Goal: Task Accomplishment & Management: Manage account settings

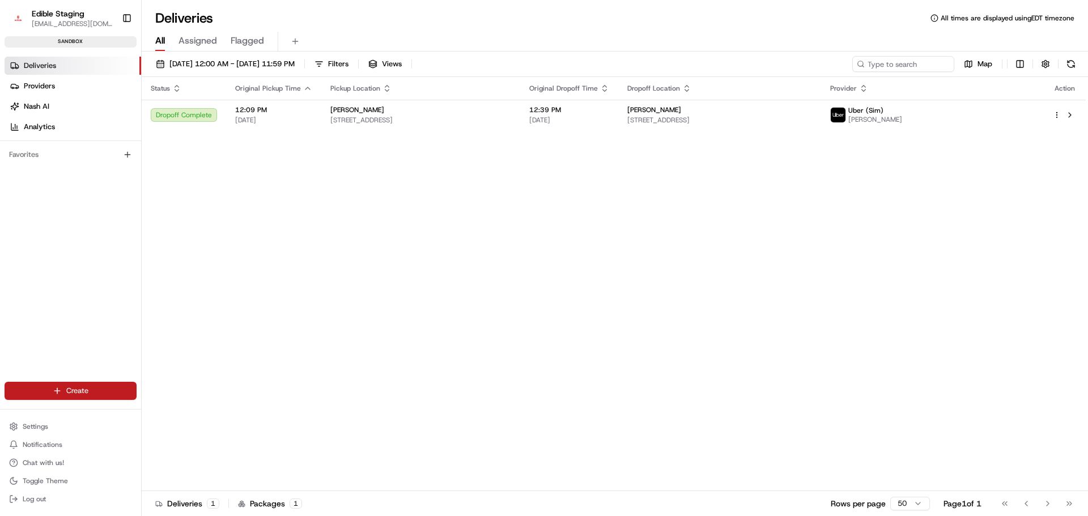
click at [74, 392] on html "Edible Staging jhendrix@edible.com Toggle Sidebar sandbox Deliveries Providers …" at bounding box center [544, 258] width 1088 height 516
click at [44, 67] on html "Edible Staging jhendrix@edible.com Toggle Sidebar sandbox Deliveries Providers …" at bounding box center [544, 258] width 1088 height 516
click at [75, 393] on html "Edible Staging jhendrix@edible.com Toggle Sidebar sandbox Deliveries Providers …" at bounding box center [544, 258] width 1088 height 516
click at [96, 349] on html "Edible Staging jhendrix@edible.com Toggle Sidebar sandbox Deliveries Providers …" at bounding box center [544, 258] width 1088 height 516
click at [92, 391] on html "Edible Staging jhendrix@edible.com Toggle Sidebar sandbox Deliveries Providers …" at bounding box center [544, 258] width 1088 height 516
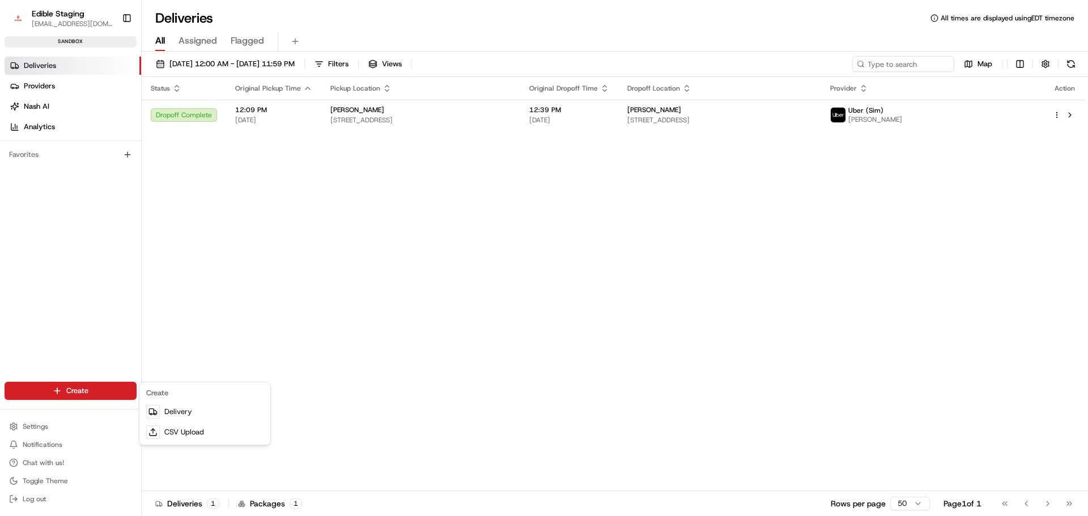
click at [83, 329] on html "Edible Staging jhendrix@edible.com Toggle Sidebar sandbox Deliveries Providers …" at bounding box center [544, 258] width 1088 height 516
click at [69, 392] on html "Edible Staging jhendrix@edible.com Toggle Sidebar sandbox Deliveries Providers …" at bounding box center [544, 258] width 1088 height 516
click at [102, 331] on html "Edible Staging jhendrix@edible.com Toggle Sidebar sandbox Deliveries Providers …" at bounding box center [544, 258] width 1088 height 516
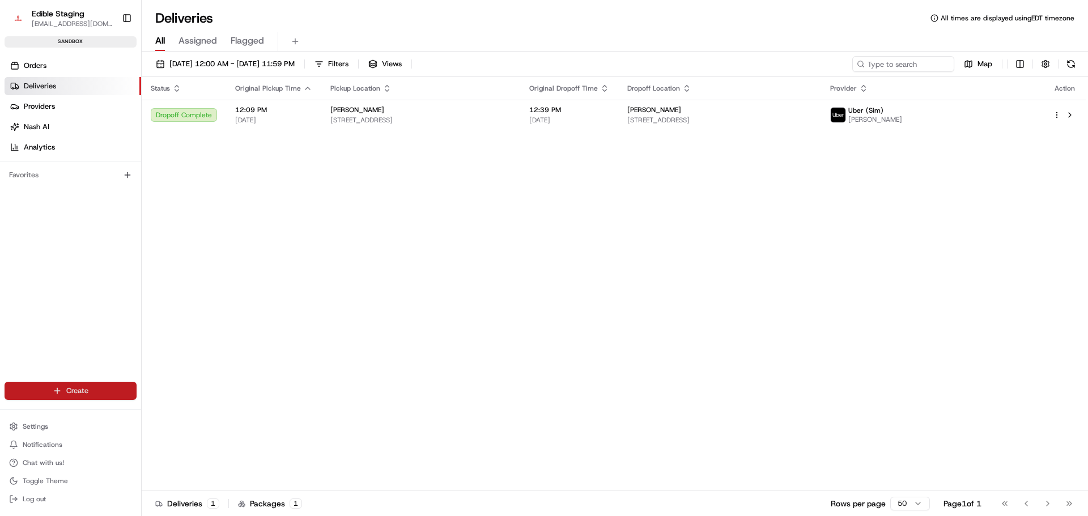
click at [82, 389] on html "Edible Staging [EMAIL_ADDRESS][DOMAIN_NAME] Toggle Sidebar sandbox Orders Deliv…" at bounding box center [544, 258] width 1088 height 516
click at [77, 304] on div "Orders Deliveries Providers [PERSON_NAME] Analytics Favorites" at bounding box center [70, 228] width 141 height 353
click at [263, 166] on div "Status Original Pickup Time Pickup Location Original Dropoff Time Dropoff Locat…" at bounding box center [614, 284] width 944 height 414
drag, startPoint x: 796, startPoint y: 316, endPoint x: 556, endPoint y: 317, distance: 239.8
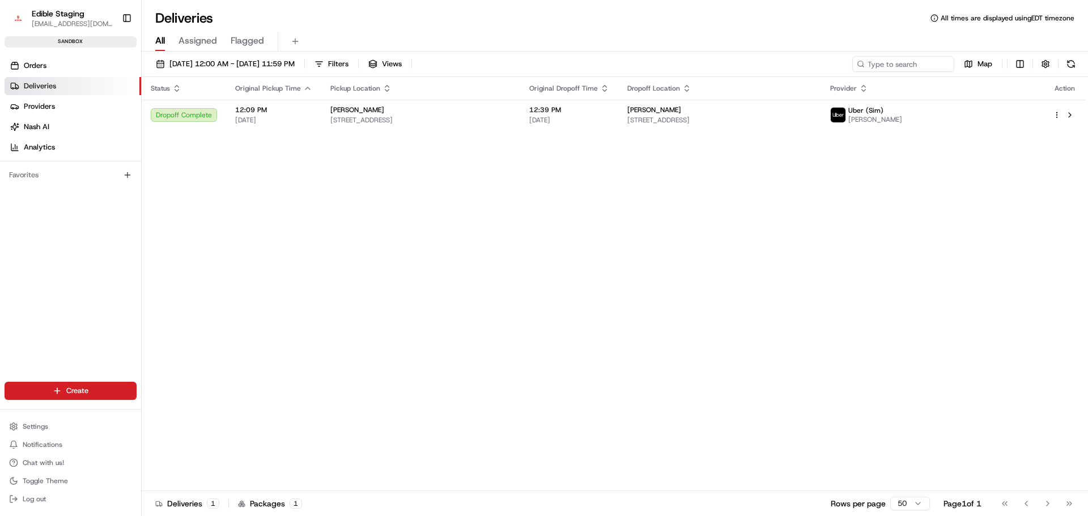
click at [556, 317] on div "Status Original Pickup Time Pickup Location Original Dropoff Time Dropoff Locat…" at bounding box center [614, 284] width 944 height 414
click at [927, 188] on div "Status Original Pickup Time Pickup Location Original Dropoff Time Dropoff Locat…" at bounding box center [614, 284] width 944 height 414
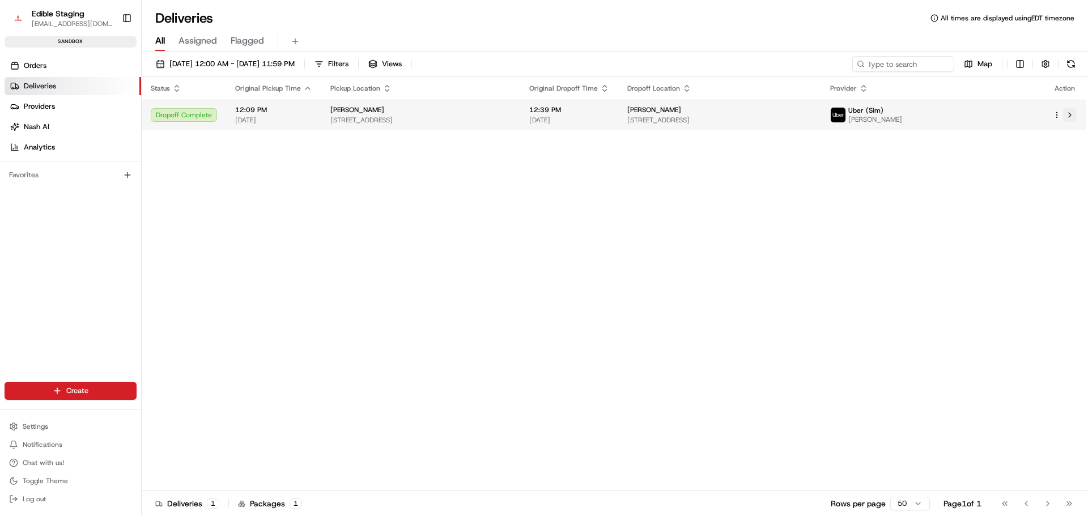
click at [1073, 113] on button at bounding box center [1070, 115] width 14 height 14
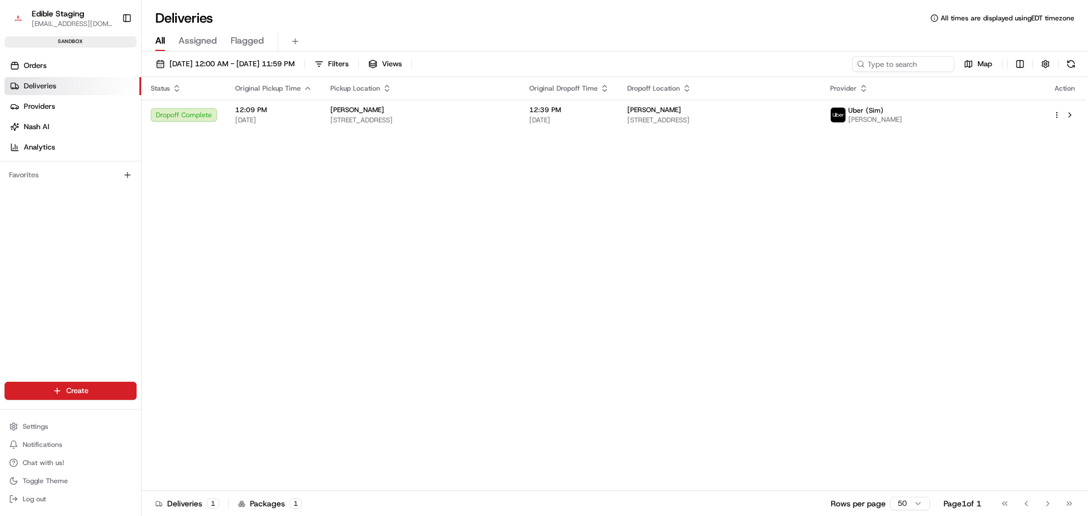
click at [210, 196] on div "Status Original Pickup Time Pickup Location Original Dropoff Time Dropoff Locat…" at bounding box center [614, 284] width 944 height 414
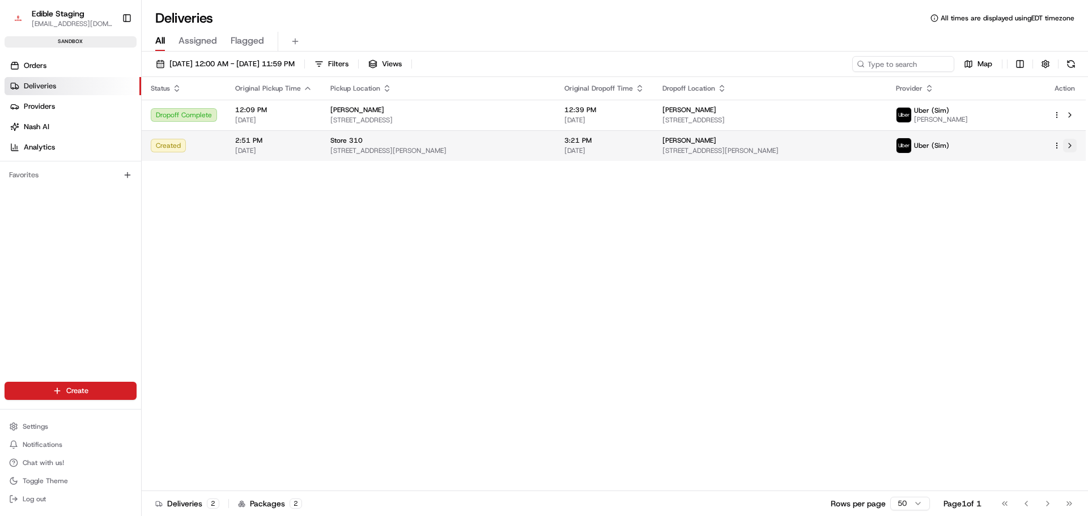
click at [1069, 147] on button at bounding box center [1070, 146] width 14 height 14
click at [1058, 145] on html "Edible Staging jhendrix@edible.com Toggle Sidebar sandbox Orders Deliveries Pro…" at bounding box center [544, 258] width 1088 height 516
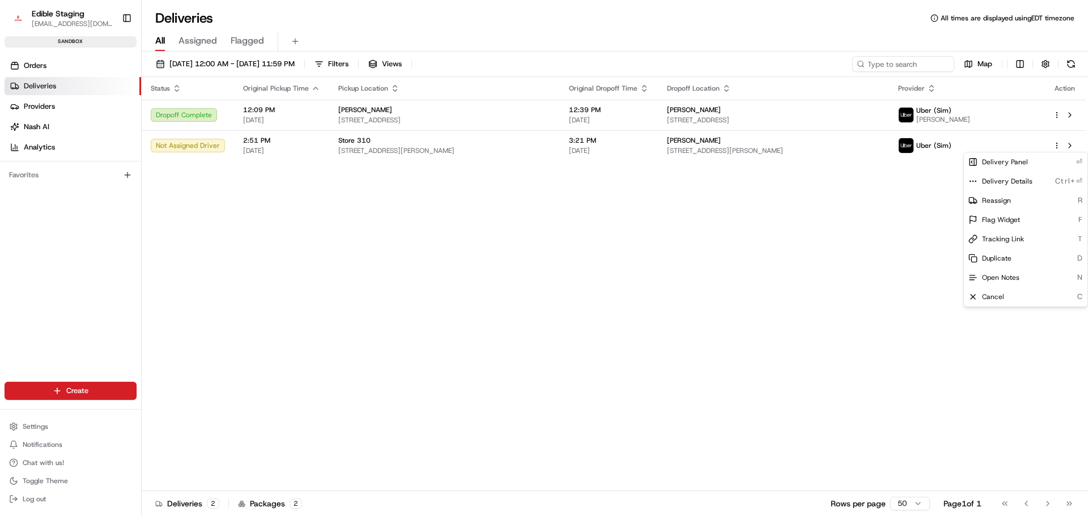
click at [851, 235] on html "Edible Staging jhendrix@edible.com Toggle Sidebar sandbox Orders Deliveries Pro…" at bounding box center [544, 258] width 1088 height 516
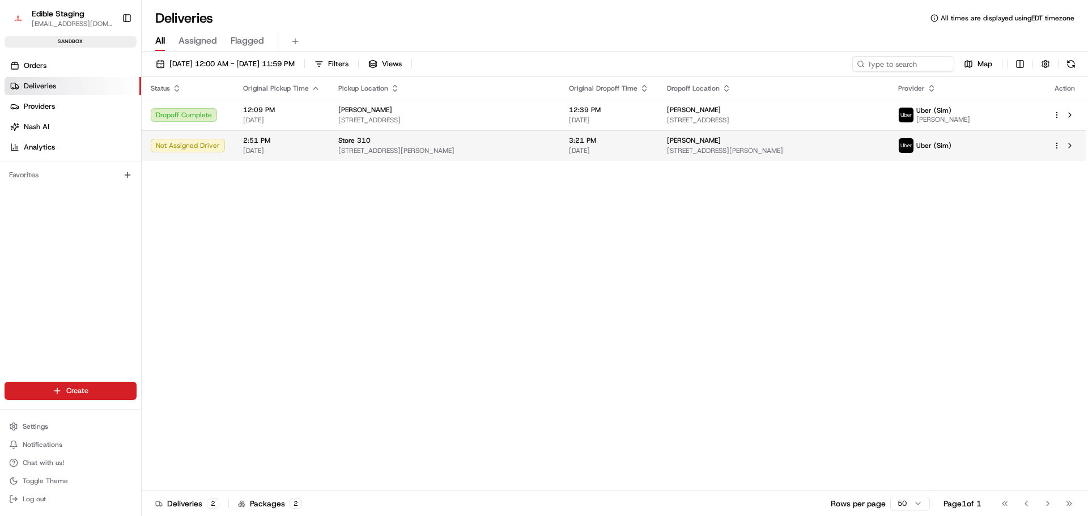
click at [329, 149] on td "Store 310 507 Pressler St #500, Austin, TX 78703, USA" at bounding box center [444, 145] width 231 height 31
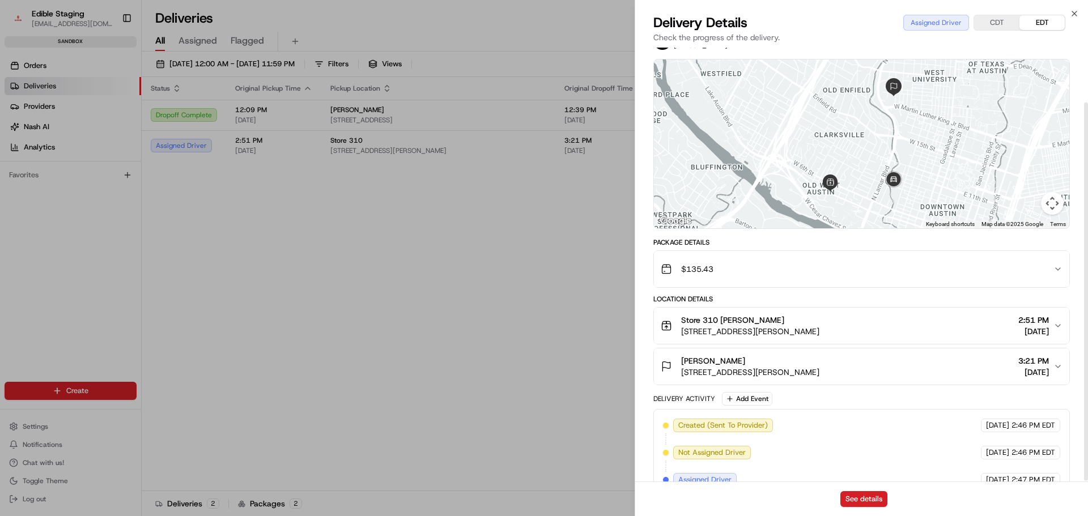
scroll to position [63, 0]
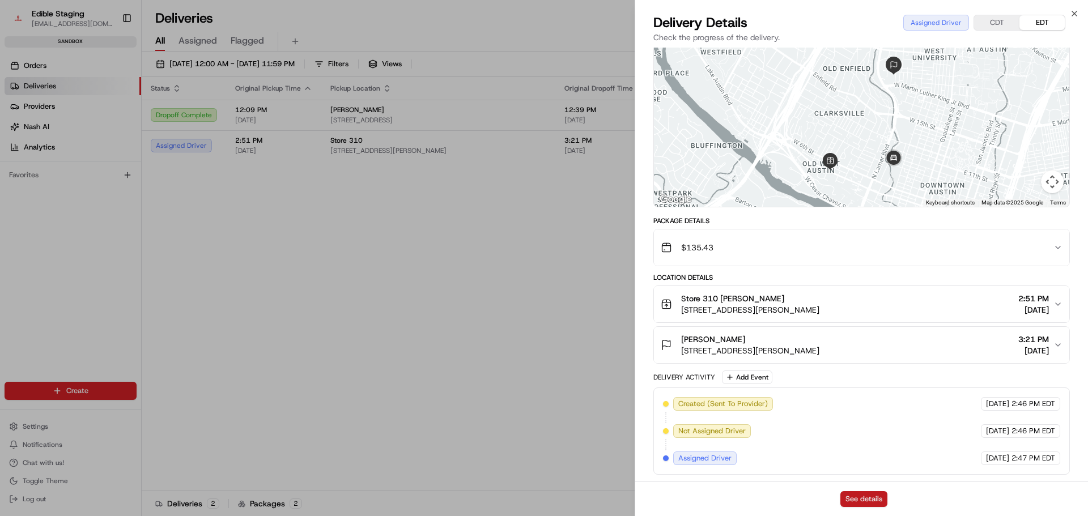
click at [863, 497] on button "See details" at bounding box center [864, 499] width 47 height 16
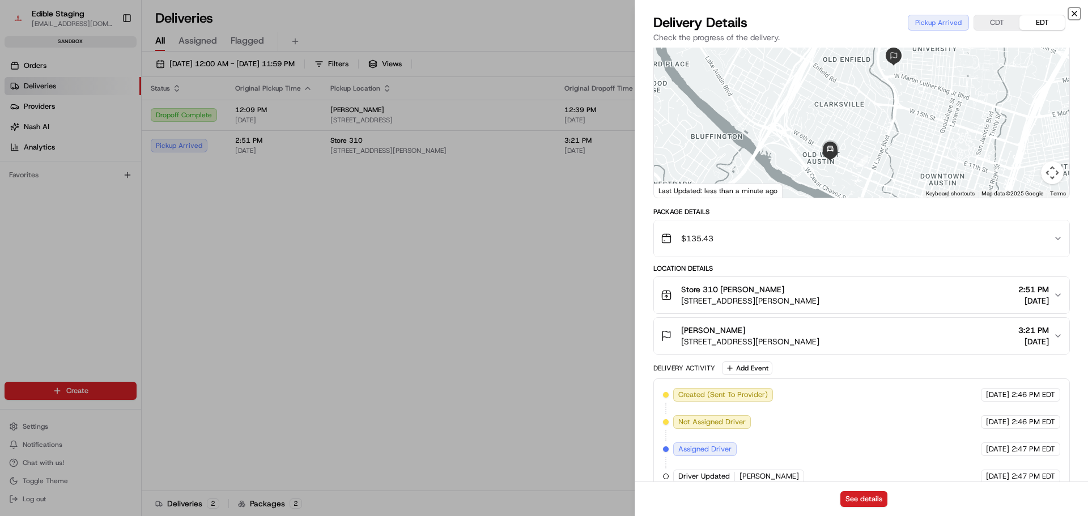
click at [1072, 15] on icon "button" at bounding box center [1074, 13] width 9 height 9
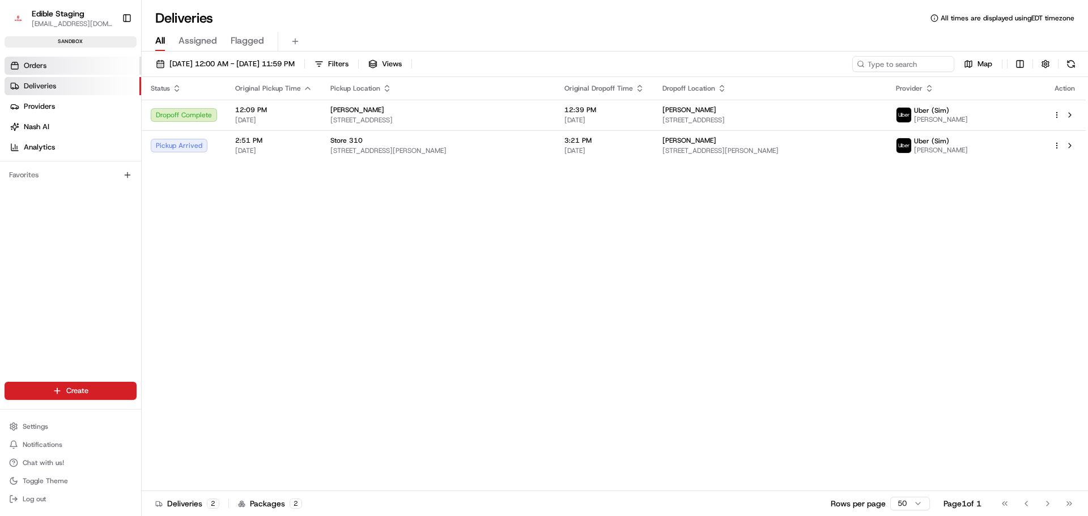
click at [39, 64] on span "Orders" at bounding box center [35, 66] width 23 height 10
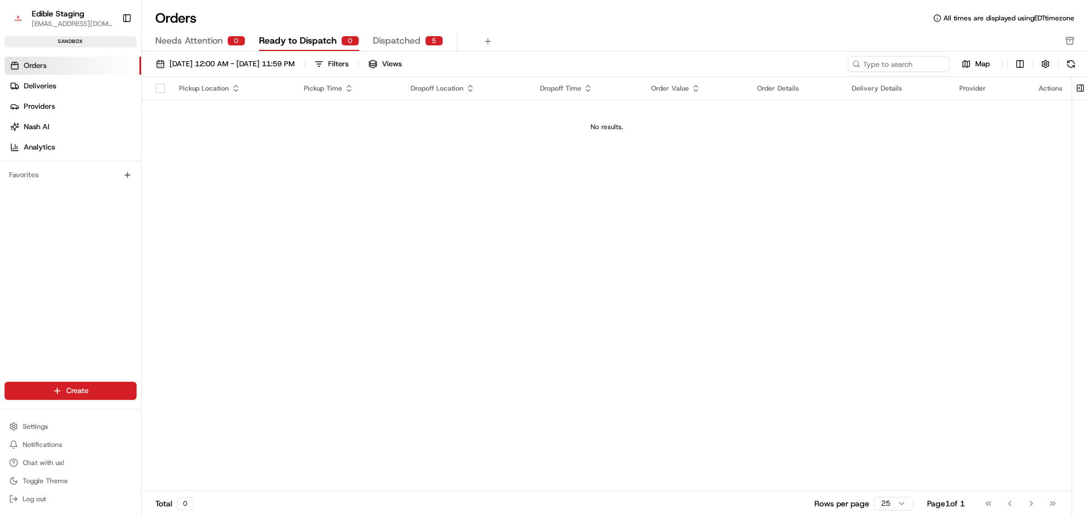
click at [396, 35] on span "Dispatched" at bounding box center [397, 41] width 48 height 14
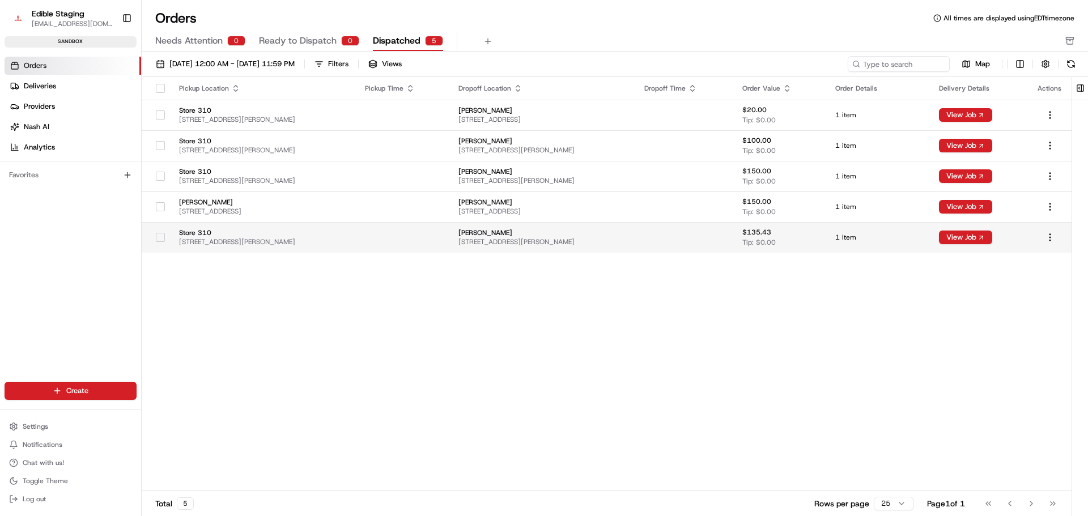
click at [262, 238] on span "[STREET_ADDRESS][PERSON_NAME]" at bounding box center [263, 241] width 168 height 9
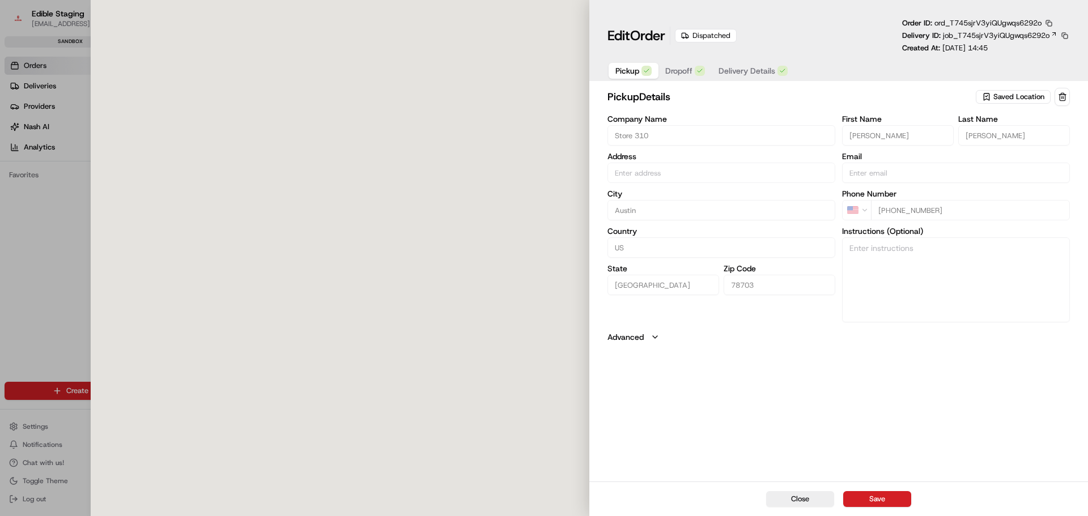
type input "[STREET_ADDRESS][PERSON_NAME]"
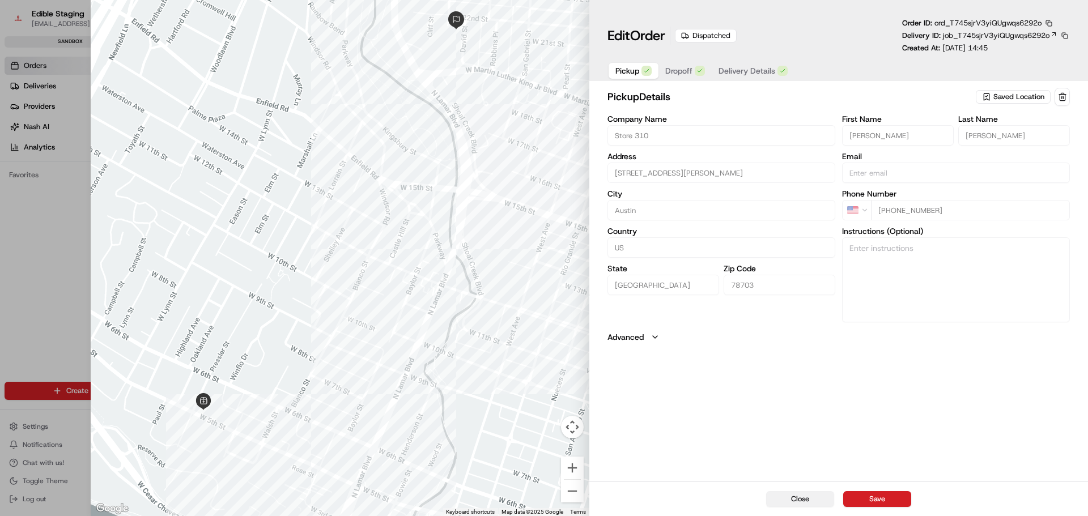
click at [804, 503] on button "Close" at bounding box center [800, 499] width 68 height 16
type input "+1"
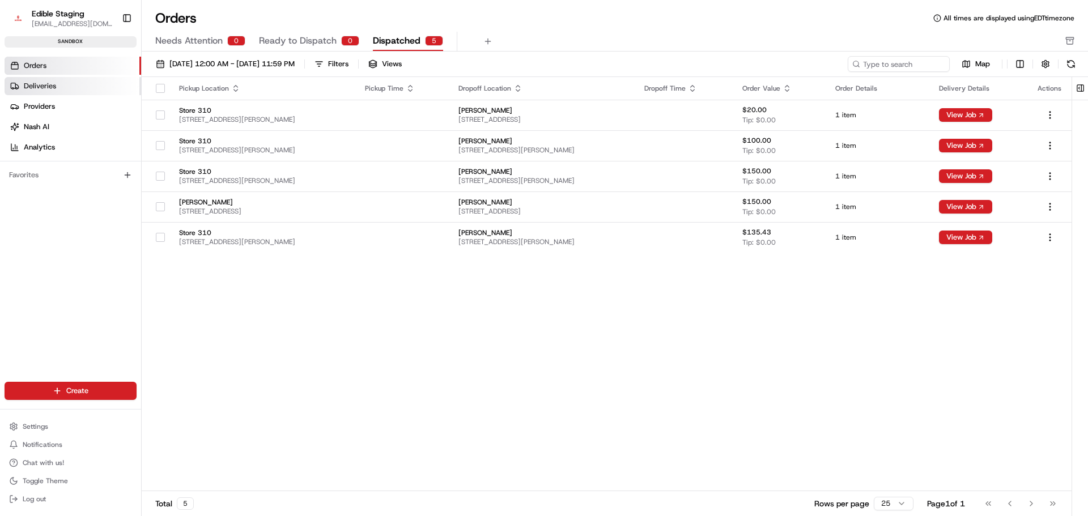
click at [51, 87] on span "Deliveries" at bounding box center [40, 86] width 32 height 10
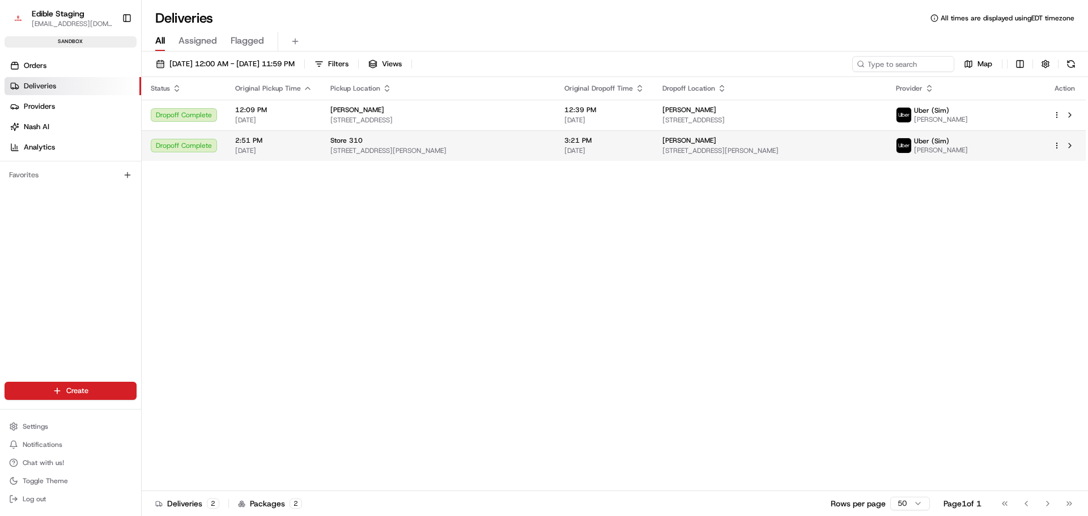
click at [390, 154] on span "[STREET_ADDRESS][PERSON_NAME]" at bounding box center [438, 150] width 216 height 9
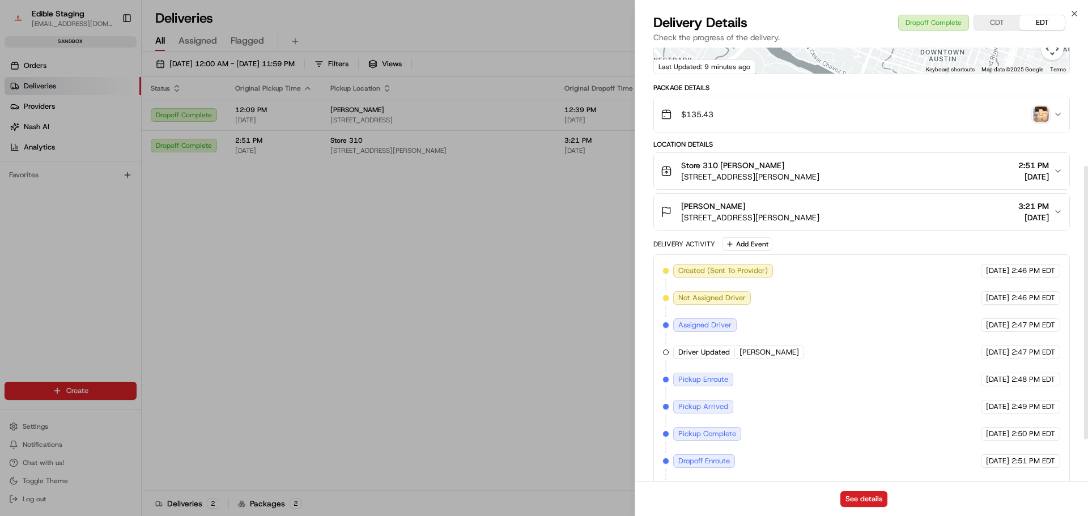
scroll to position [254, 0]
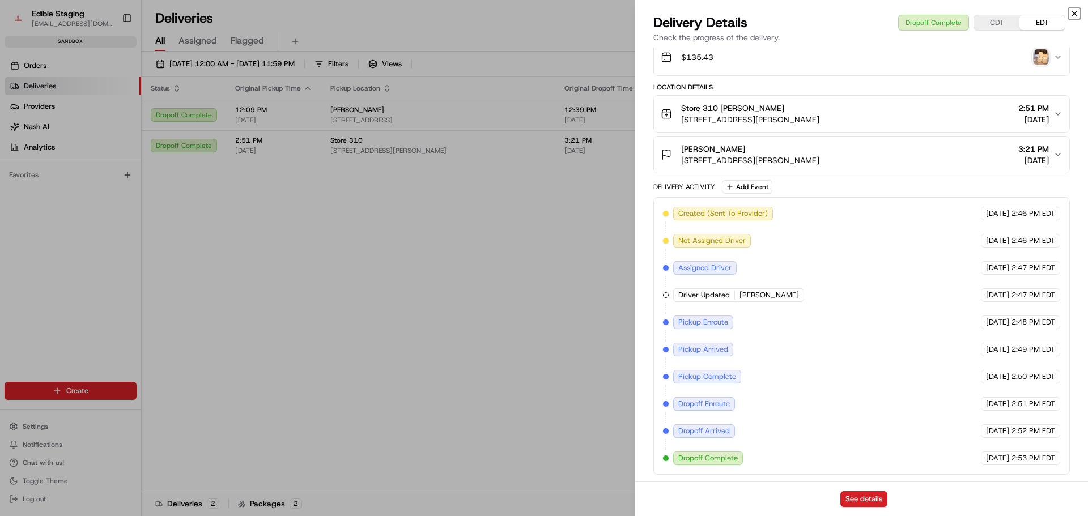
click at [1076, 11] on icon "button" at bounding box center [1074, 13] width 9 height 9
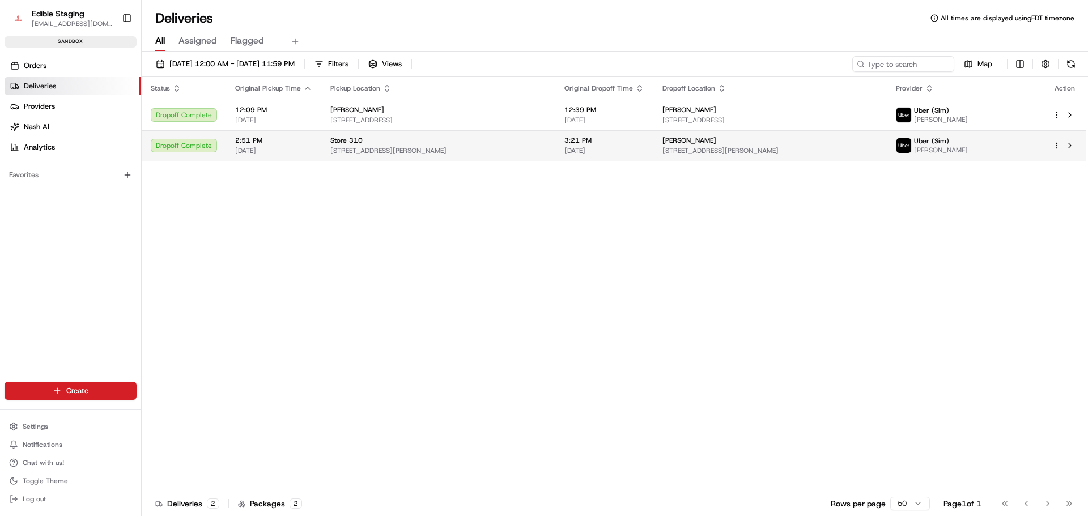
click at [434, 151] on span "[STREET_ADDRESS][PERSON_NAME]" at bounding box center [438, 150] width 216 height 9
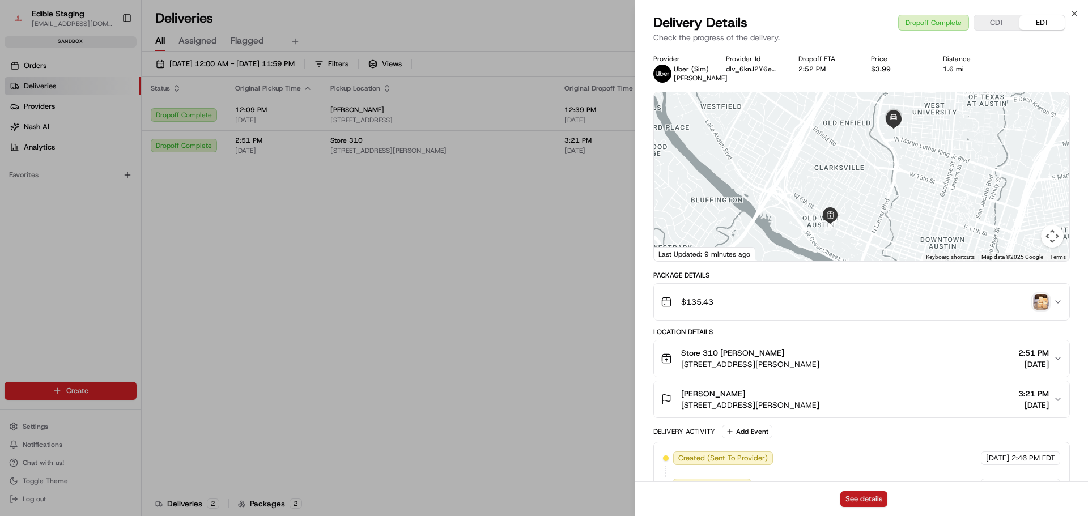
click at [863, 502] on button "See details" at bounding box center [864, 499] width 47 height 16
click at [1079, 14] on icon "button" at bounding box center [1074, 13] width 9 height 9
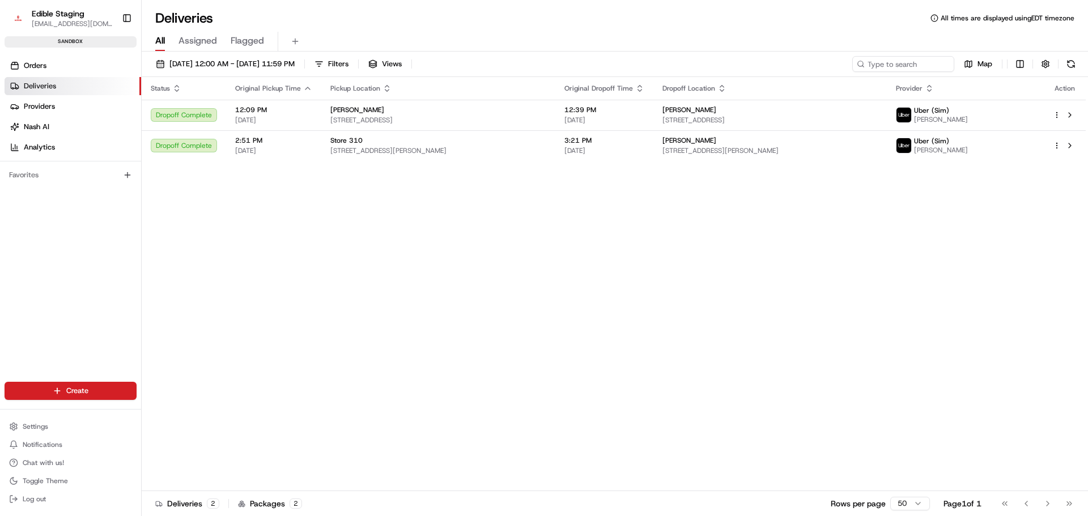
click at [609, 292] on div "Status Original Pickup Time Pickup Location Original Dropoff Time Dropoff Locat…" at bounding box center [614, 284] width 944 height 414
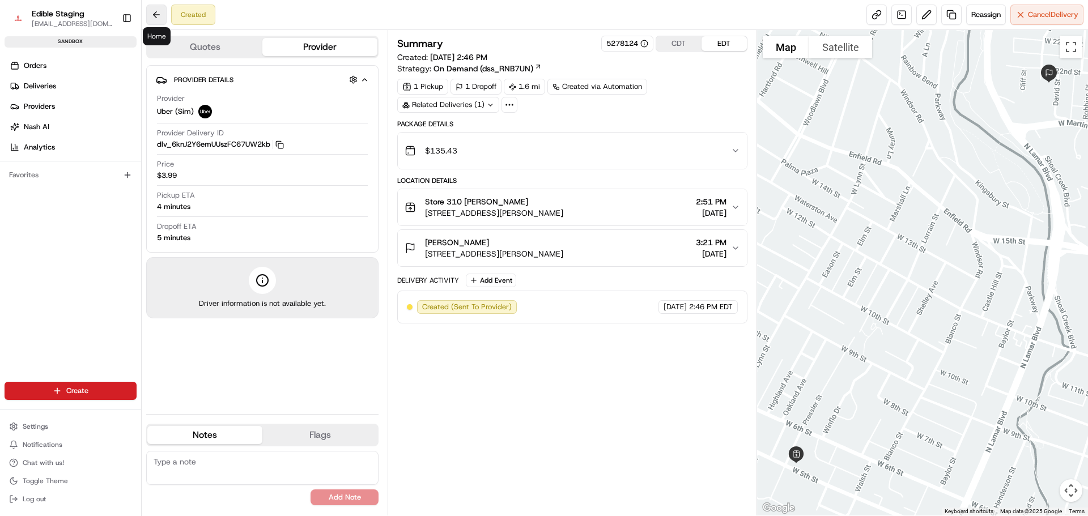
click at [152, 14] on button at bounding box center [156, 15] width 20 height 20
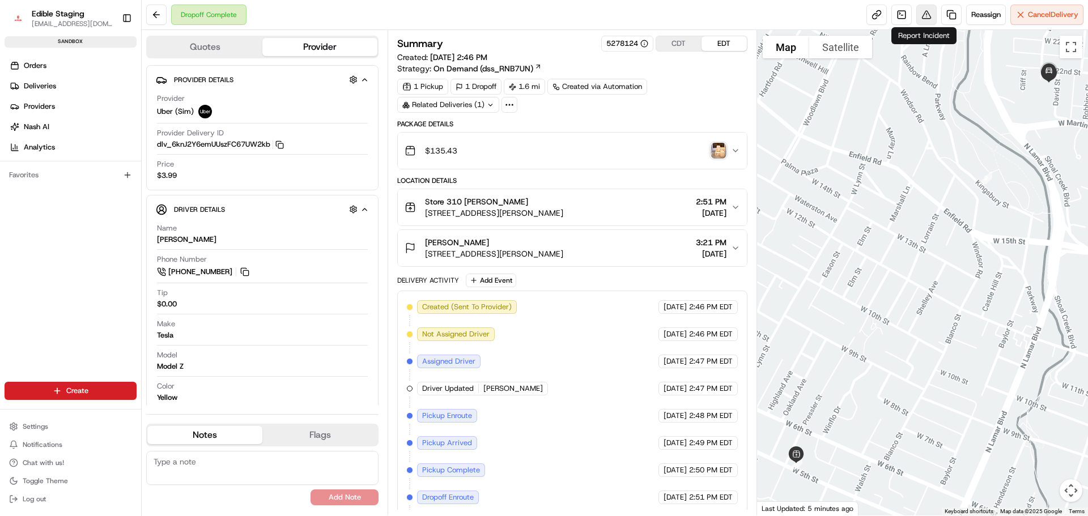
click at [924, 21] on button at bounding box center [927, 15] width 20 height 20
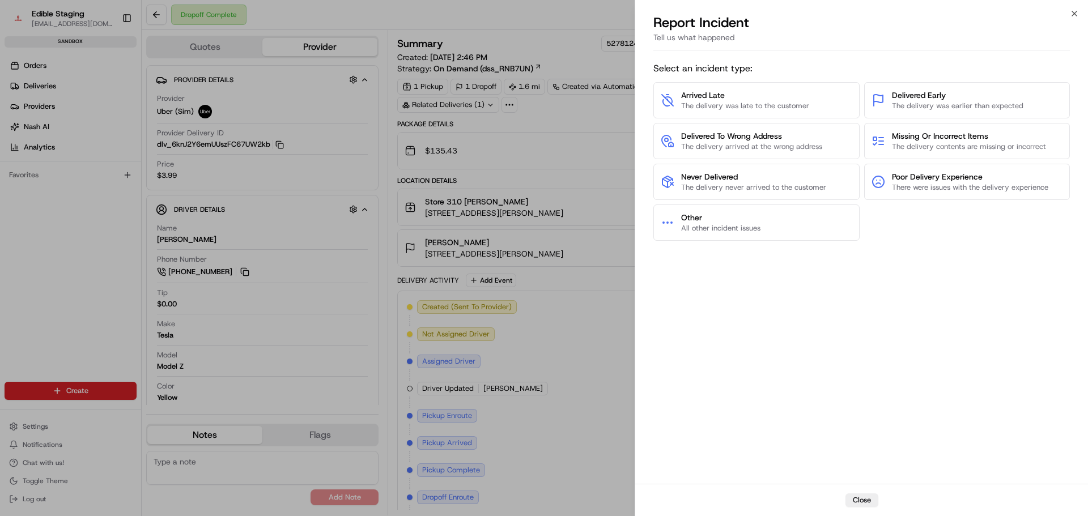
click at [876, 320] on div "Select an incident type: Arrived Late The delivery was late to the customer Del…" at bounding box center [862, 269] width 417 height 425
click at [869, 504] on button "Close" at bounding box center [862, 501] width 33 height 14
